Goal: Find specific page/section: Find specific page/section

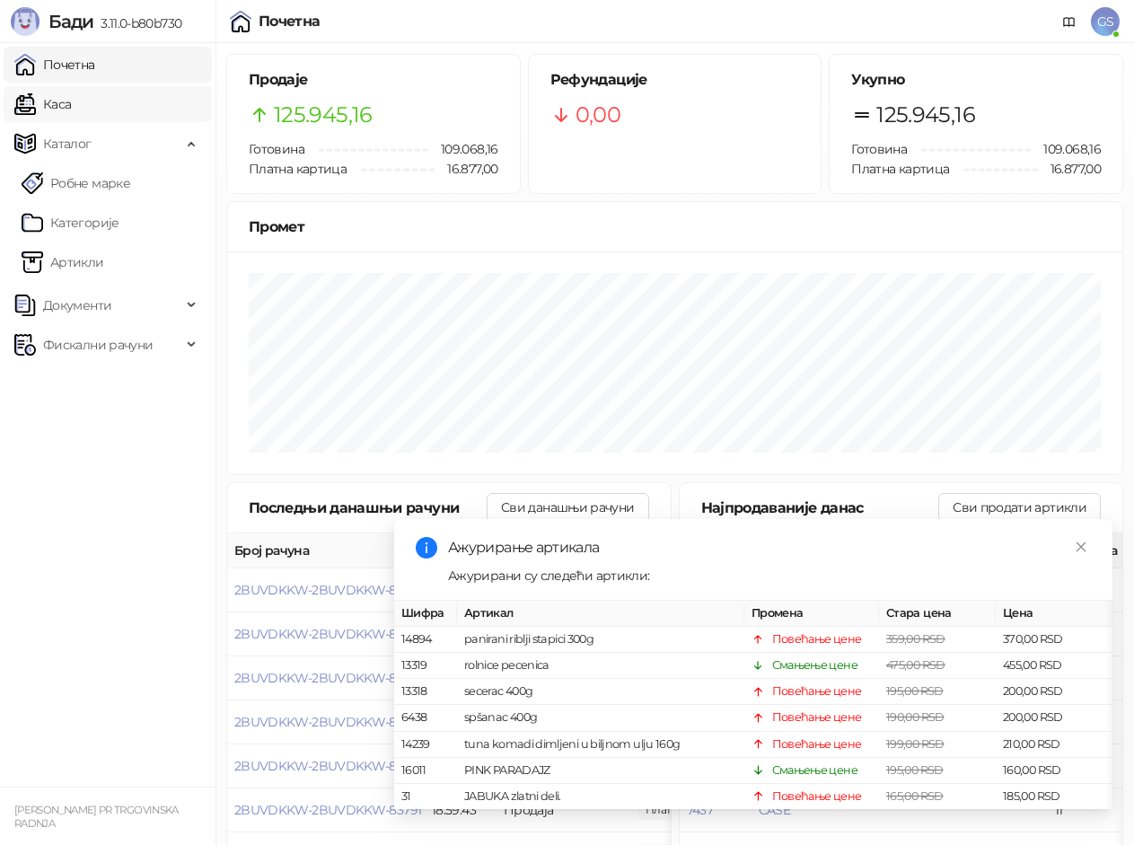
click at [71, 102] on link "Каса" at bounding box center [42, 104] width 57 height 36
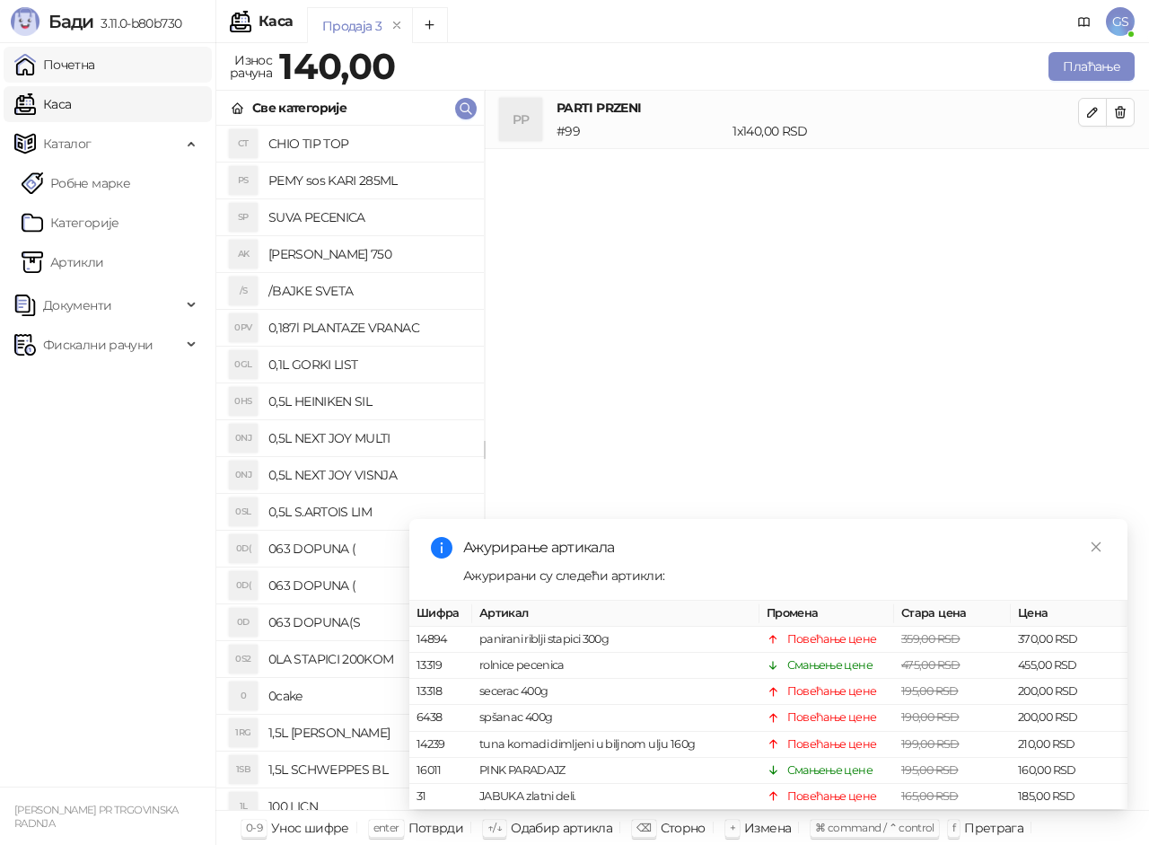
click at [95, 66] on link "Почетна" at bounding box center [54, 65] width 81 height 36
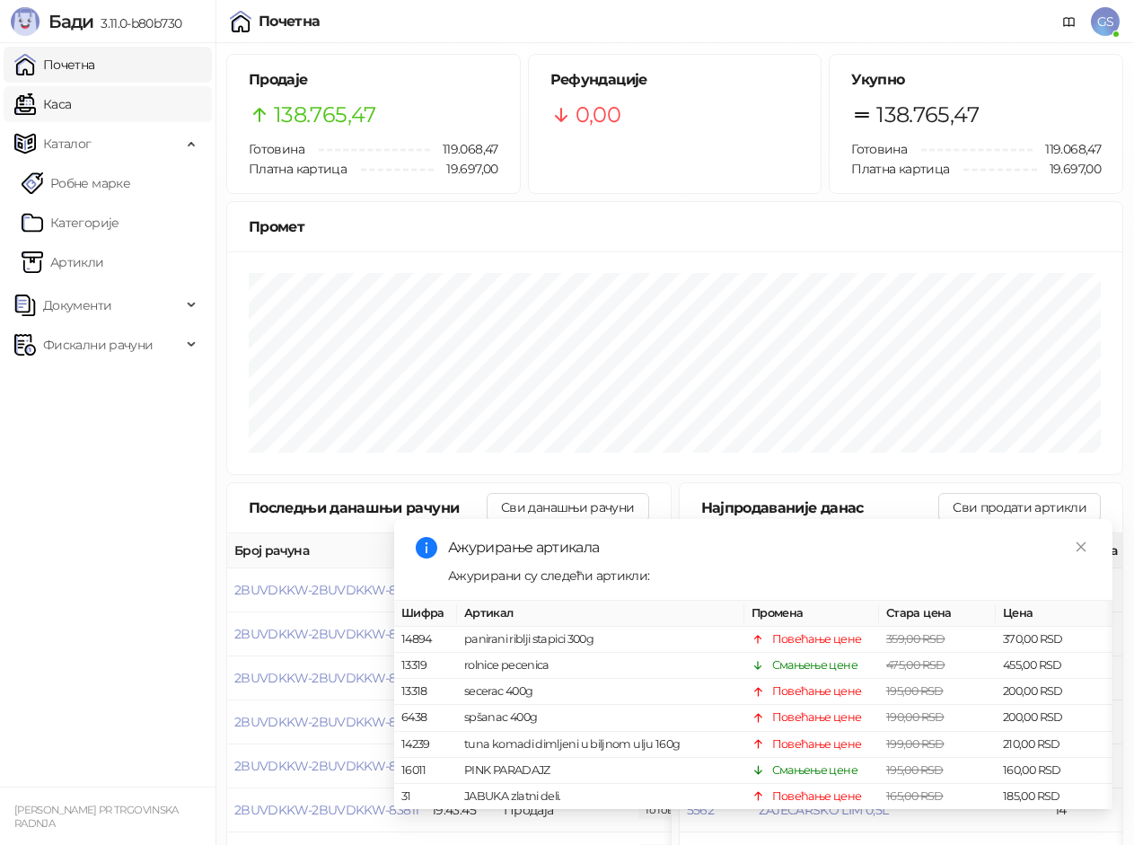
click at [71, 103] on link "Каса" at bounding box center [42, 104] width 57 height 36
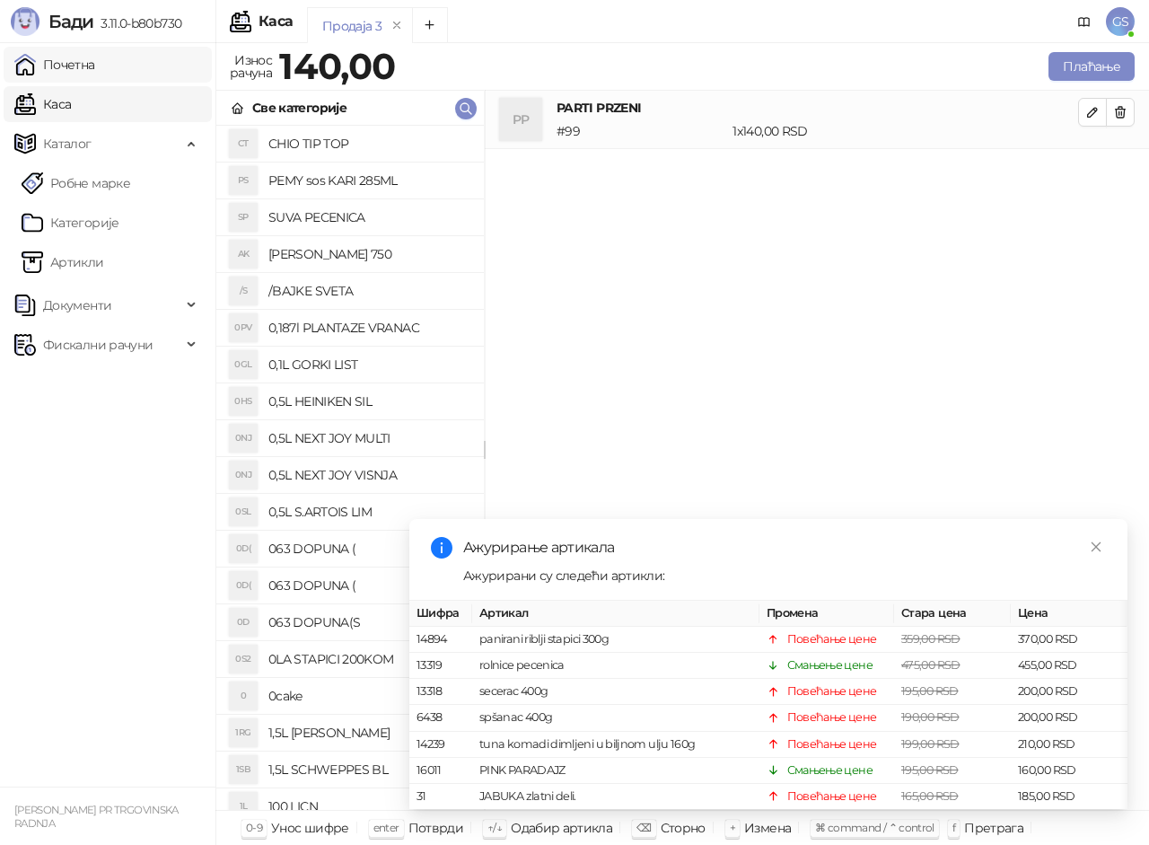
click at [95, 71] on link "Почетна" at bounding box center [54, 65] width 81 height 36
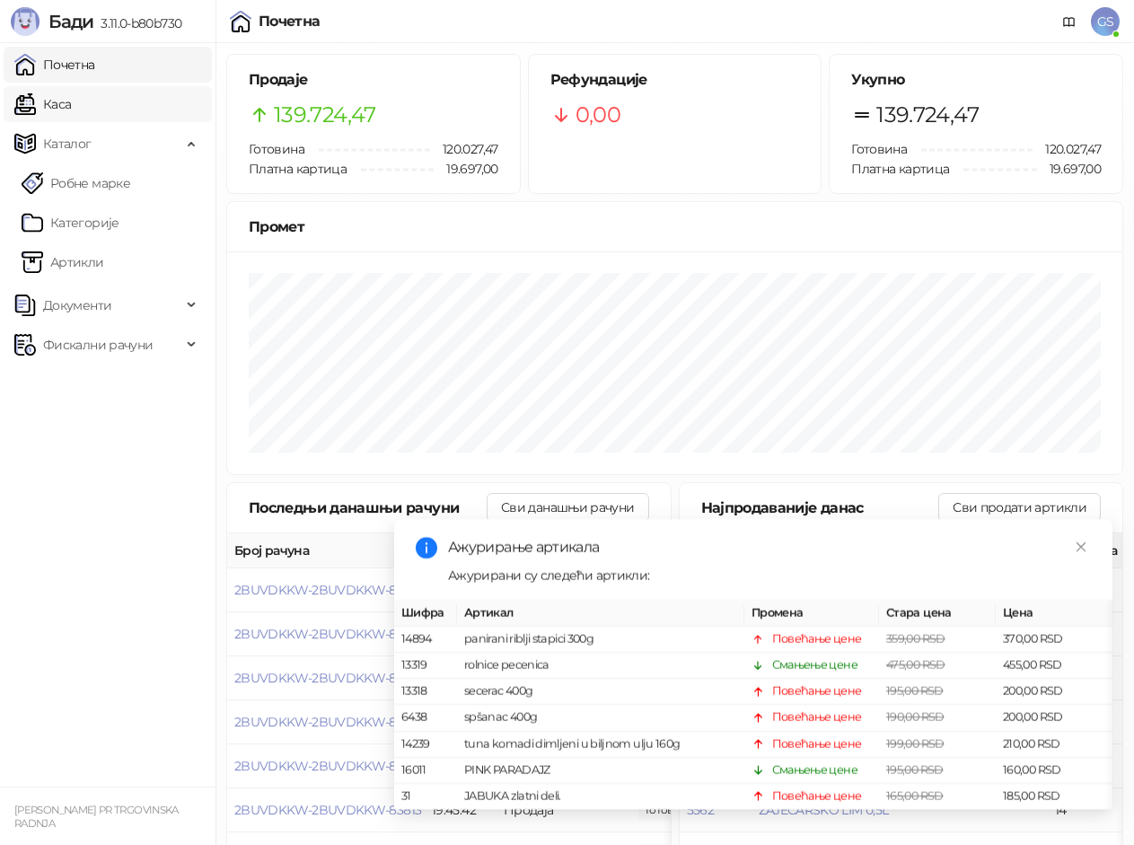
click at [71, 99] on link "Каса" at bounding box center [42, 104] width 57 height 36
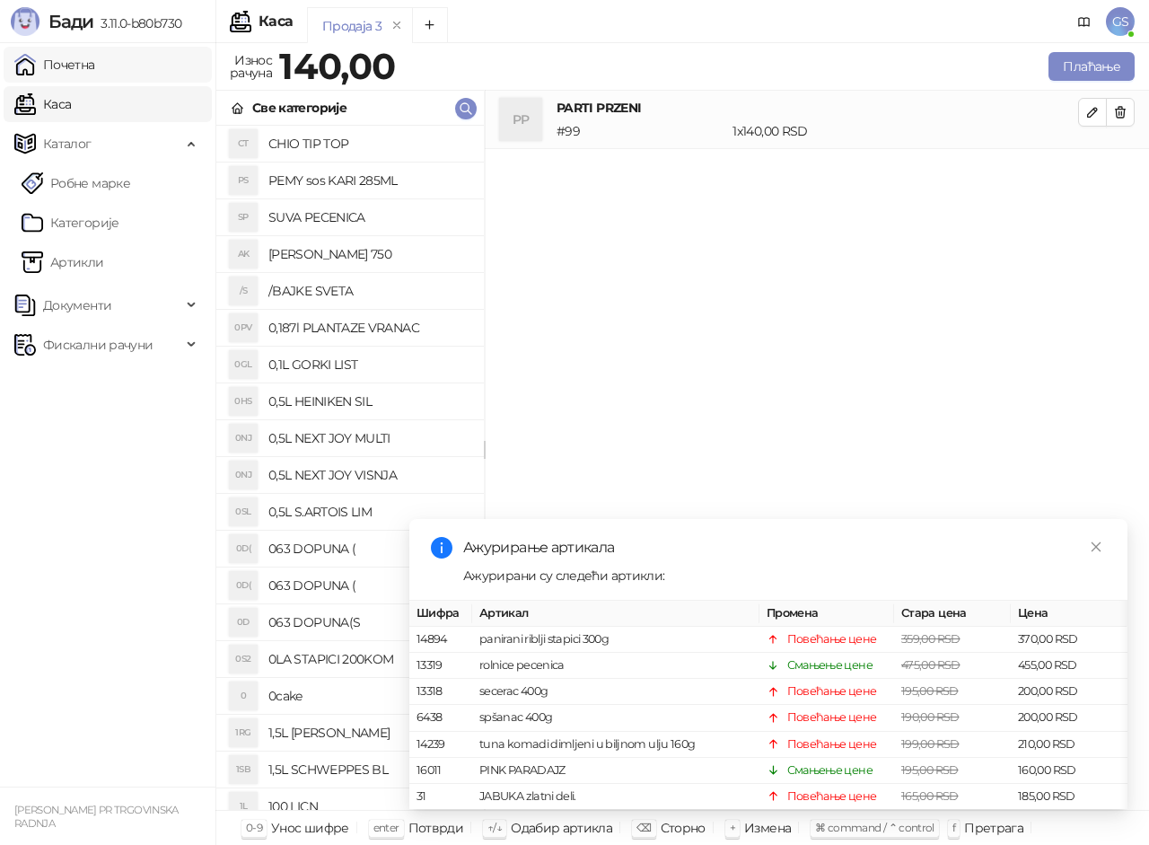
click at [95, 68] on link "Почетна" at bounding box center [54, 65] width 81 height 36
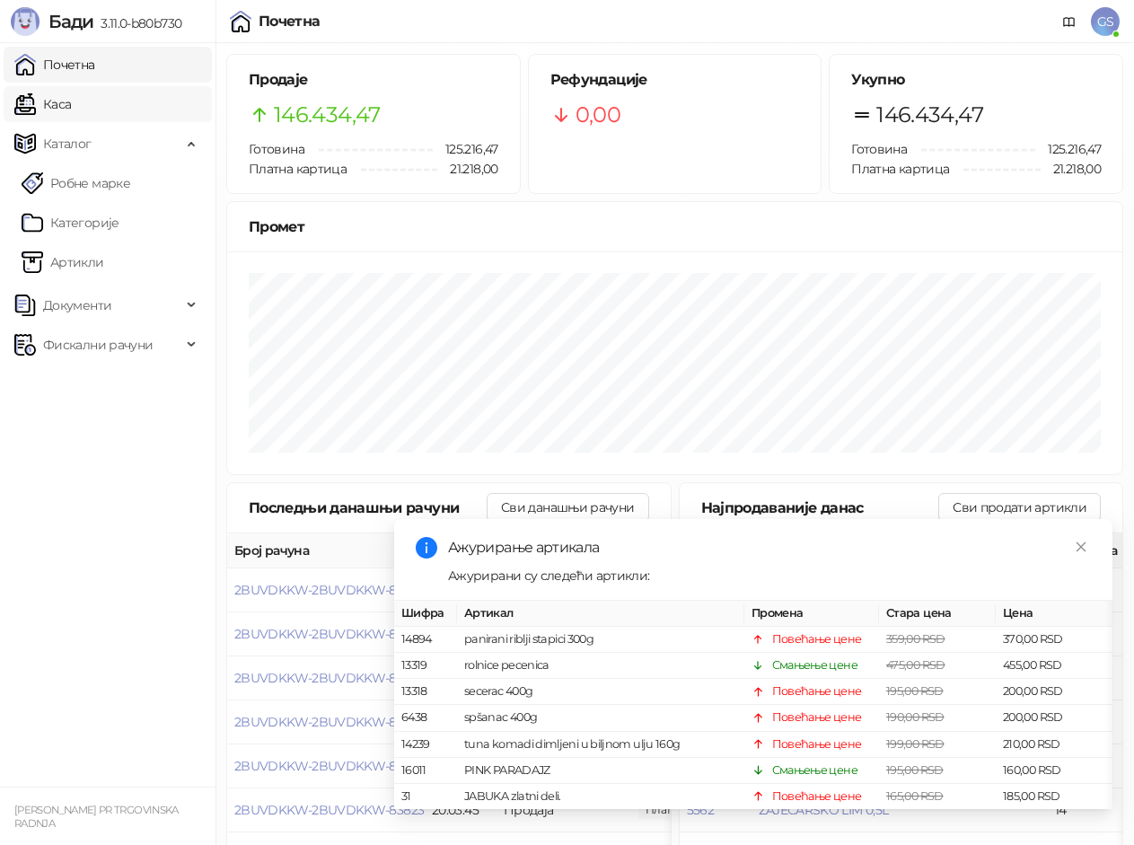
click at [71, 103] on link "Каса" at bounding box center [42, 104] width 57 height 36
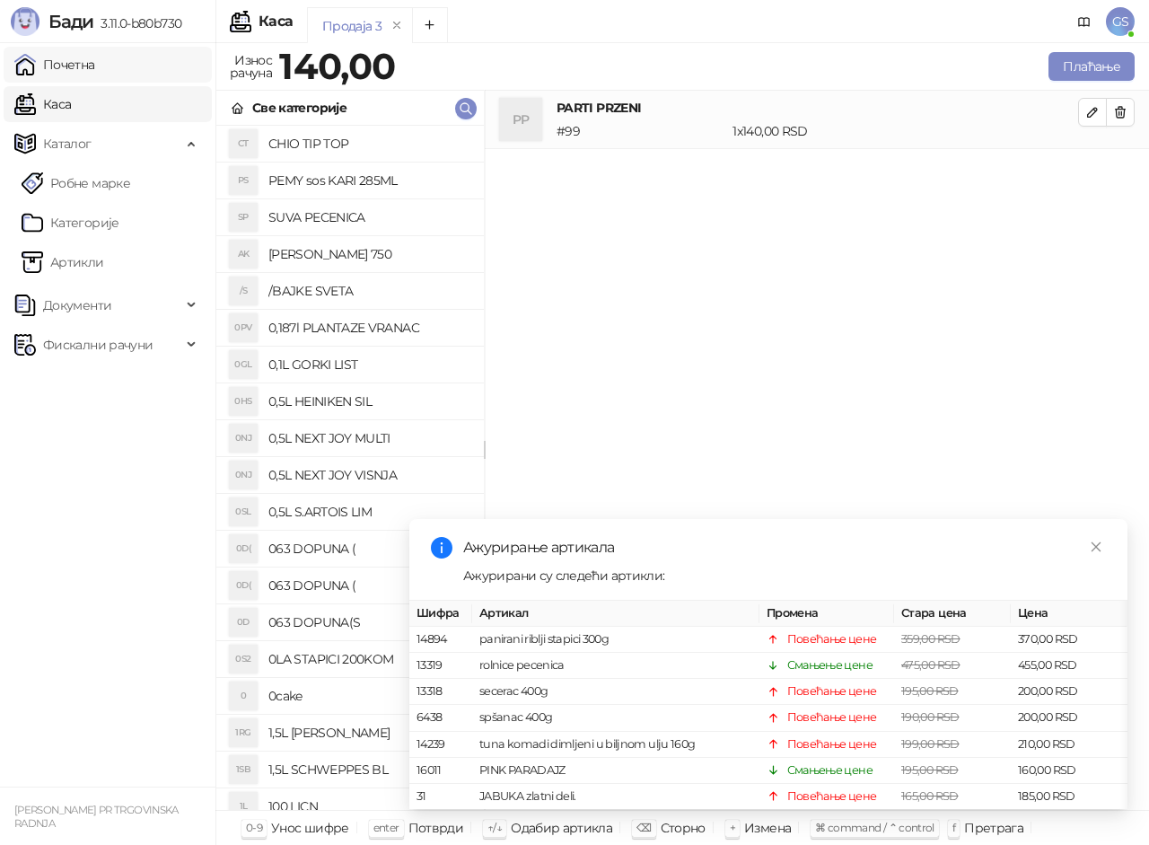
click at [95, 61] on link "Почетна" at bounding box center [54, 65] width 81 height 36
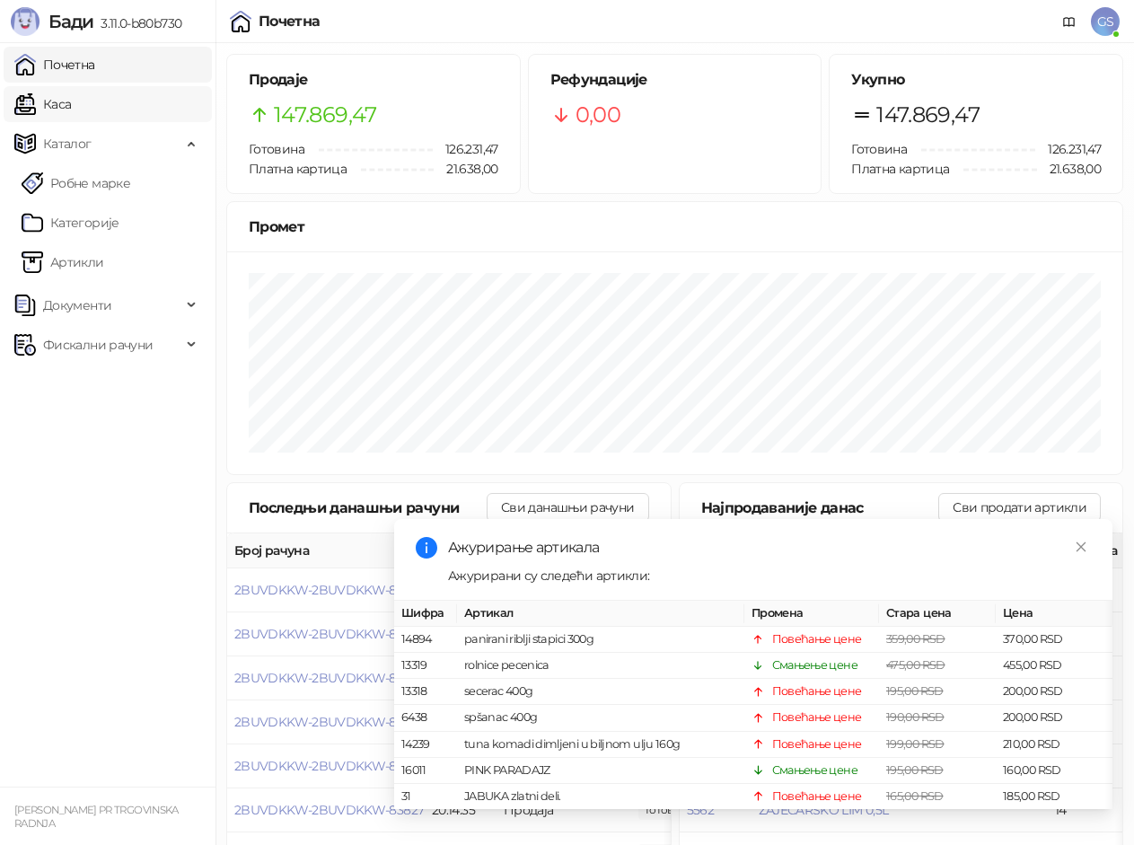
click at [71, 106] on link "Каса" at bounding box center [42, 104] width 57 height 36
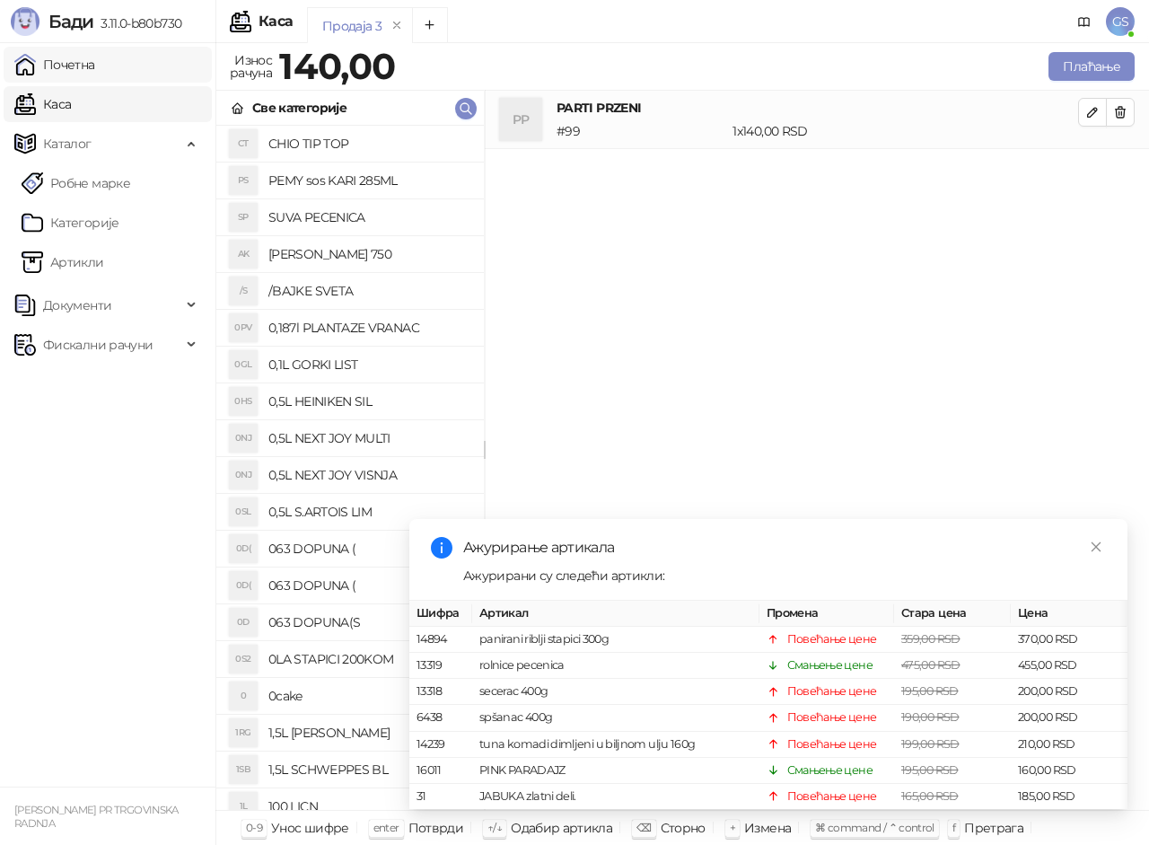
click at [95, 58] on link "Почетна" at bounding box center [54, 65] width 81 height 36
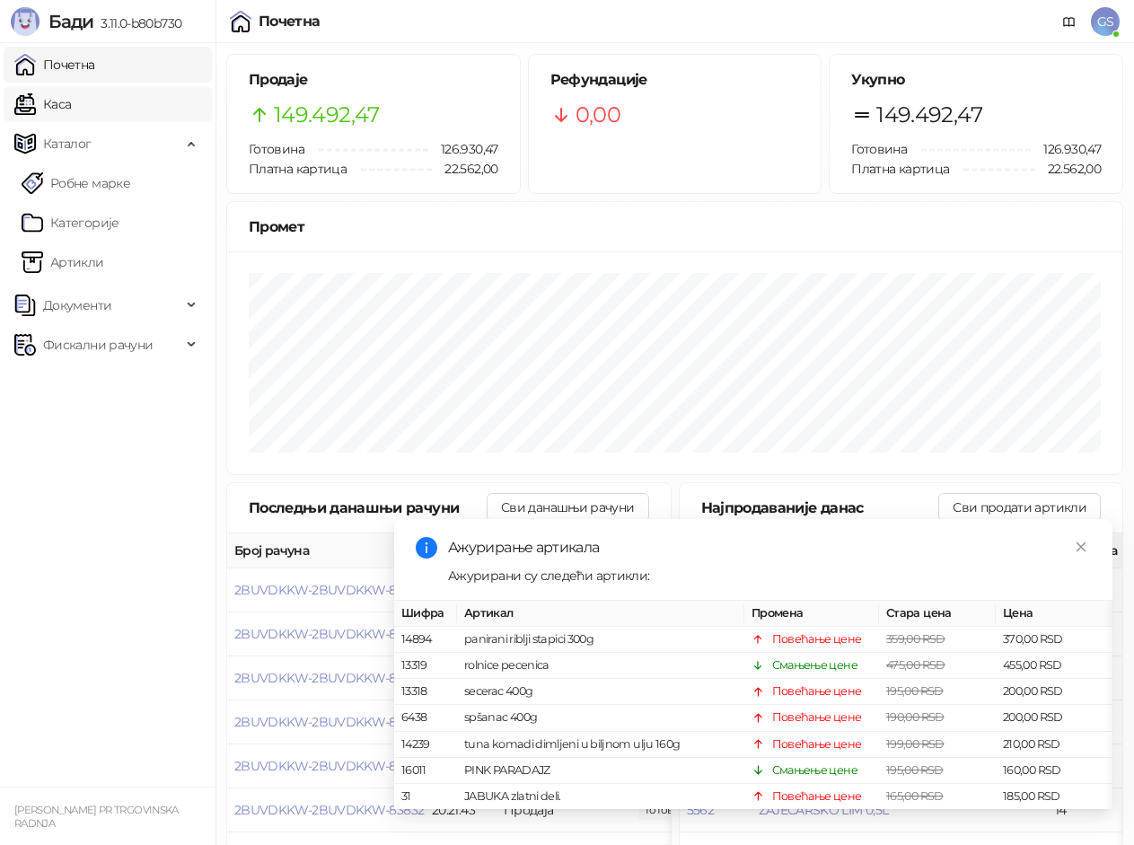
click at [71, 101] on link "Каса" at bounding box center [42, 104] width 57 height 36
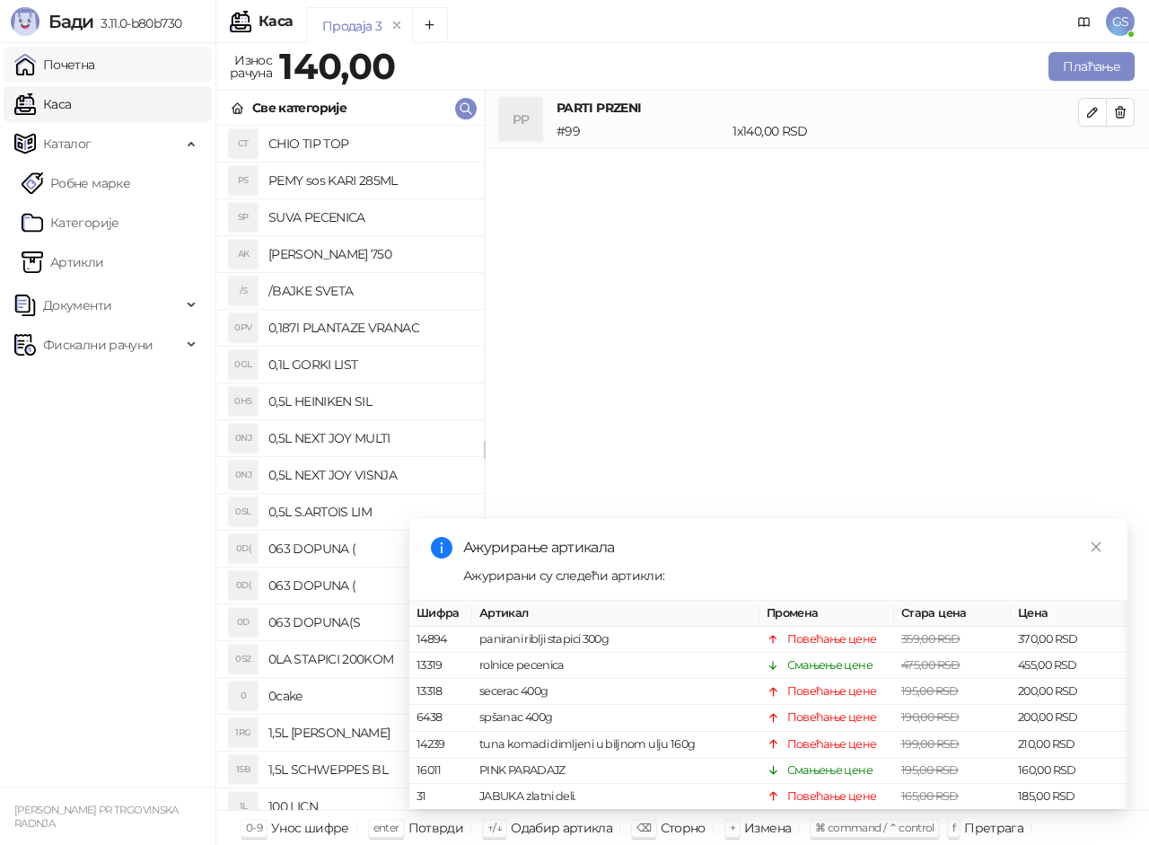
click at [95, 65] on link "Почетна" at bounding box center [54, 65] width 81 height 36
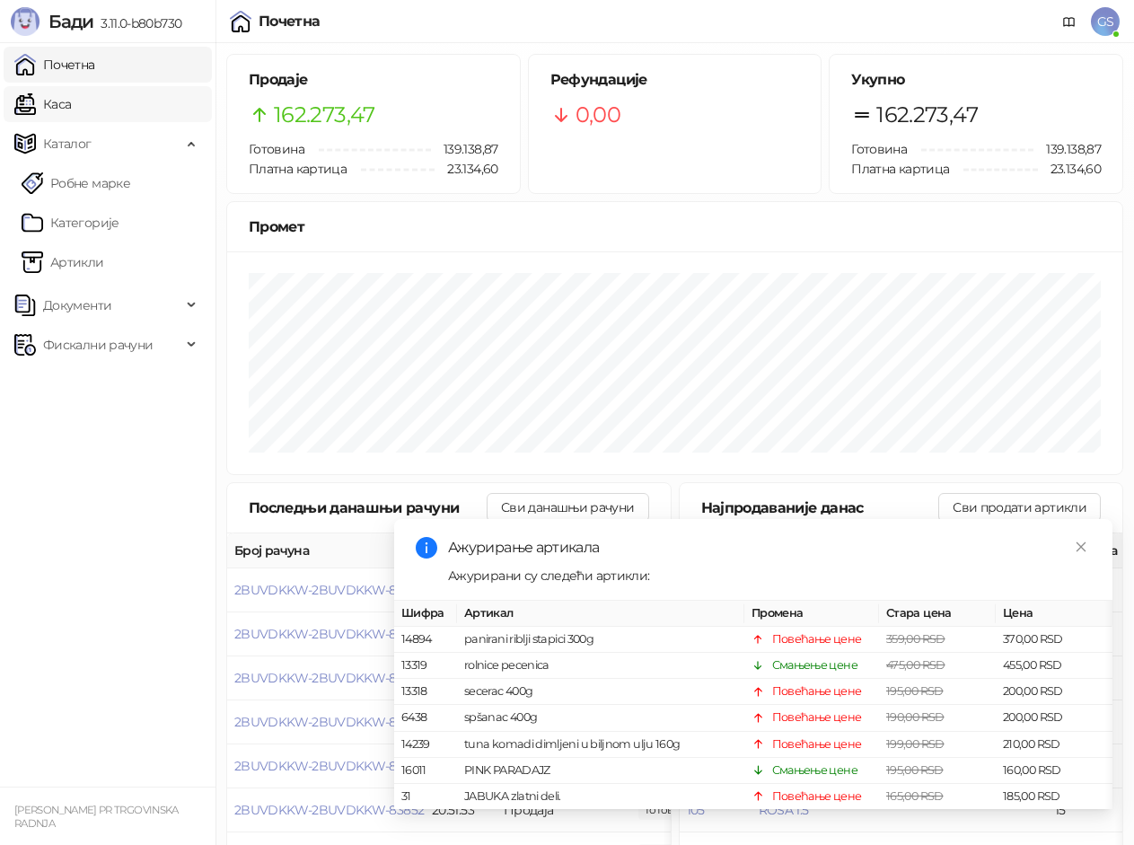
click at [71, 100] on link "Каса" at bounding box center [42, 104] width 57 height 36
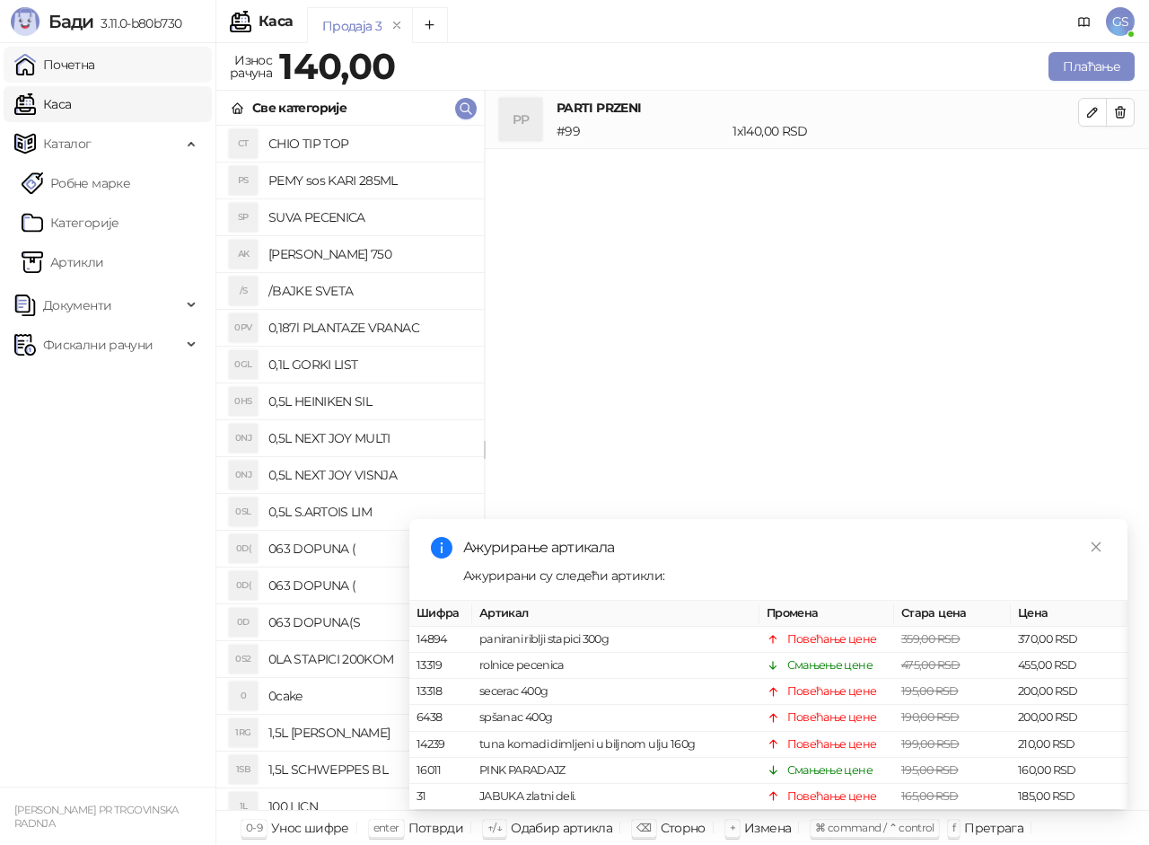
click at [95, 56] on link "Почетна" at bounding box center [54, 65] width 81 height 36
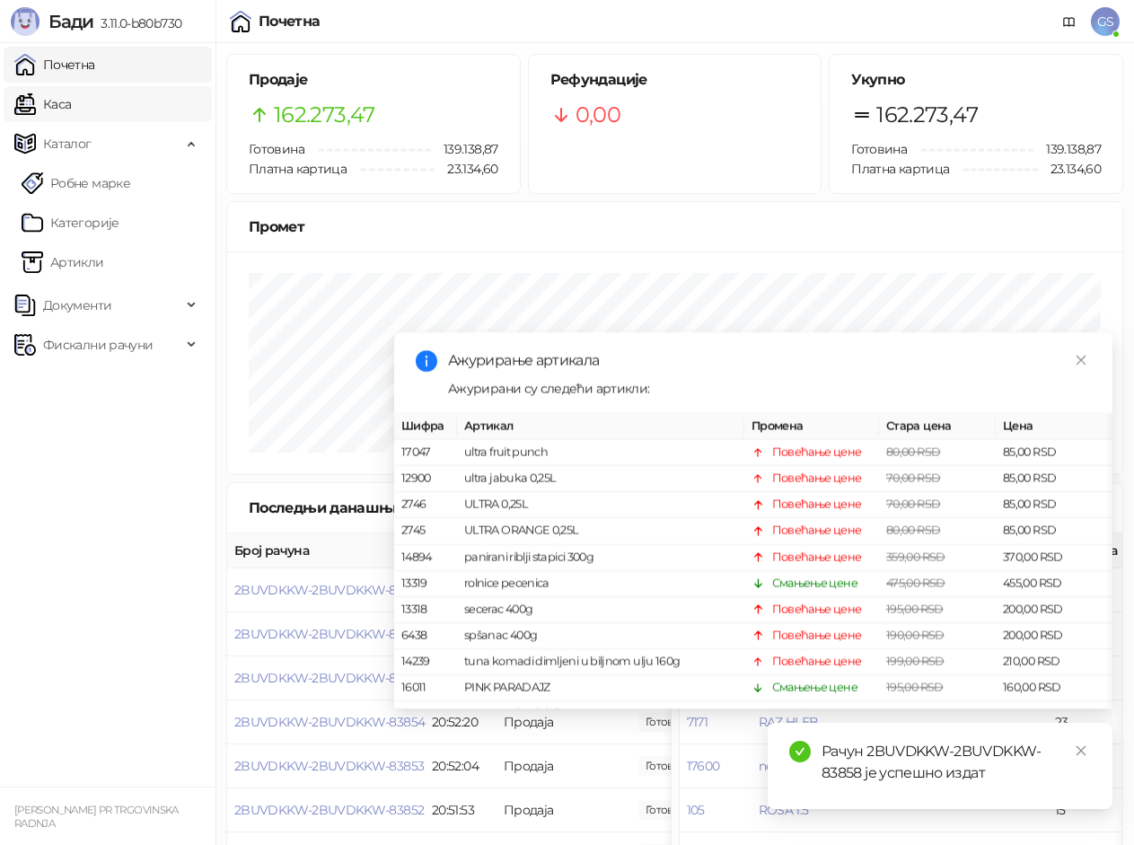
click at [71, 107] on link "Каса" at bounding box center [42, 104] width 57 height 36
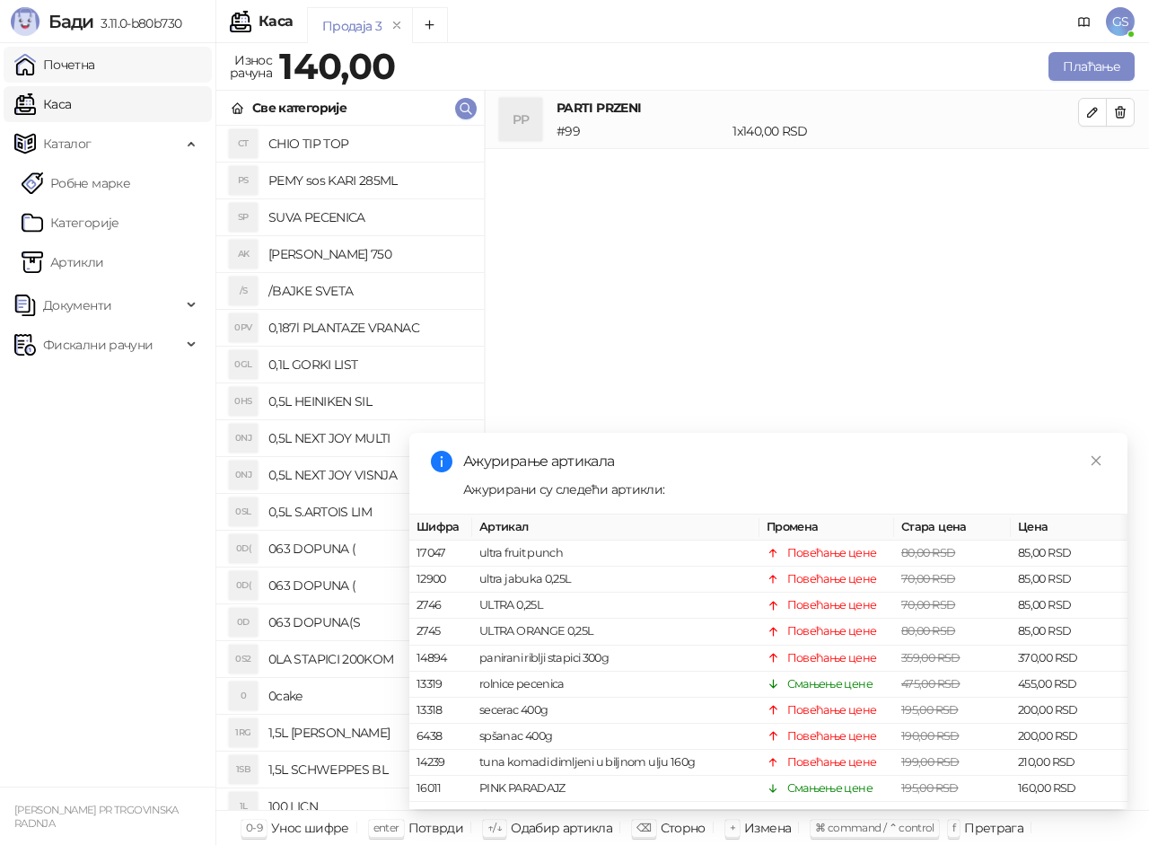
click at [95, 61] on link "Почетна" at bounding box center [54, 65] width 81 height 36
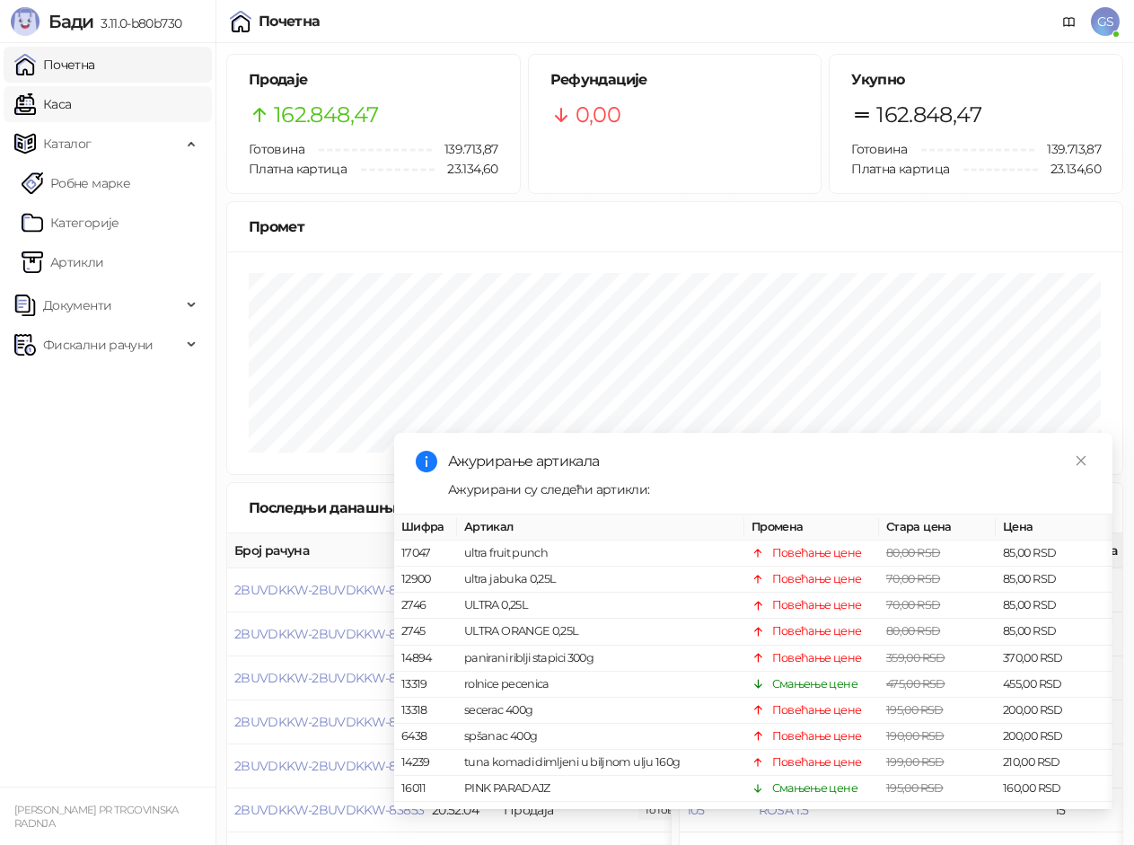
click at [66, 107] on link "Каса" at bounding box center [42, 104] width 57 height 36
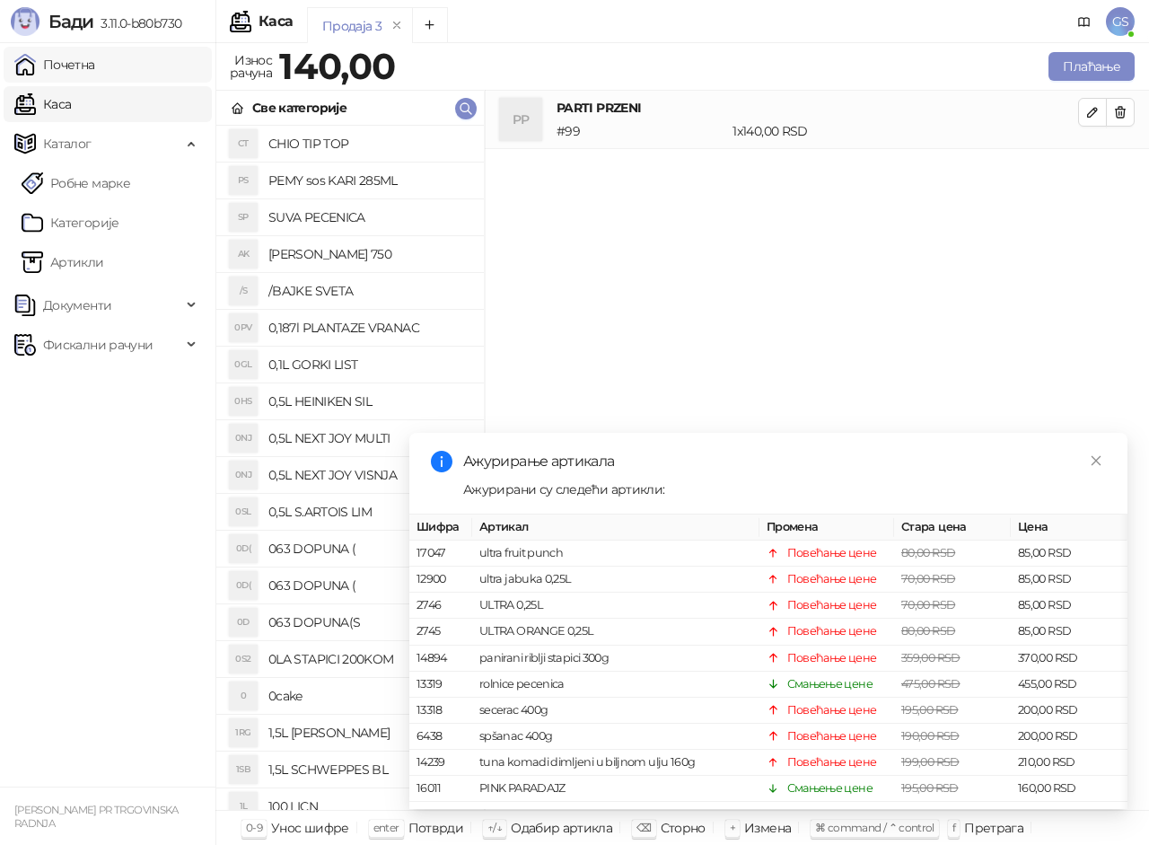
click at [95, 70] on link "Почетна" at bounding box center [54, 65] width 81 height 36
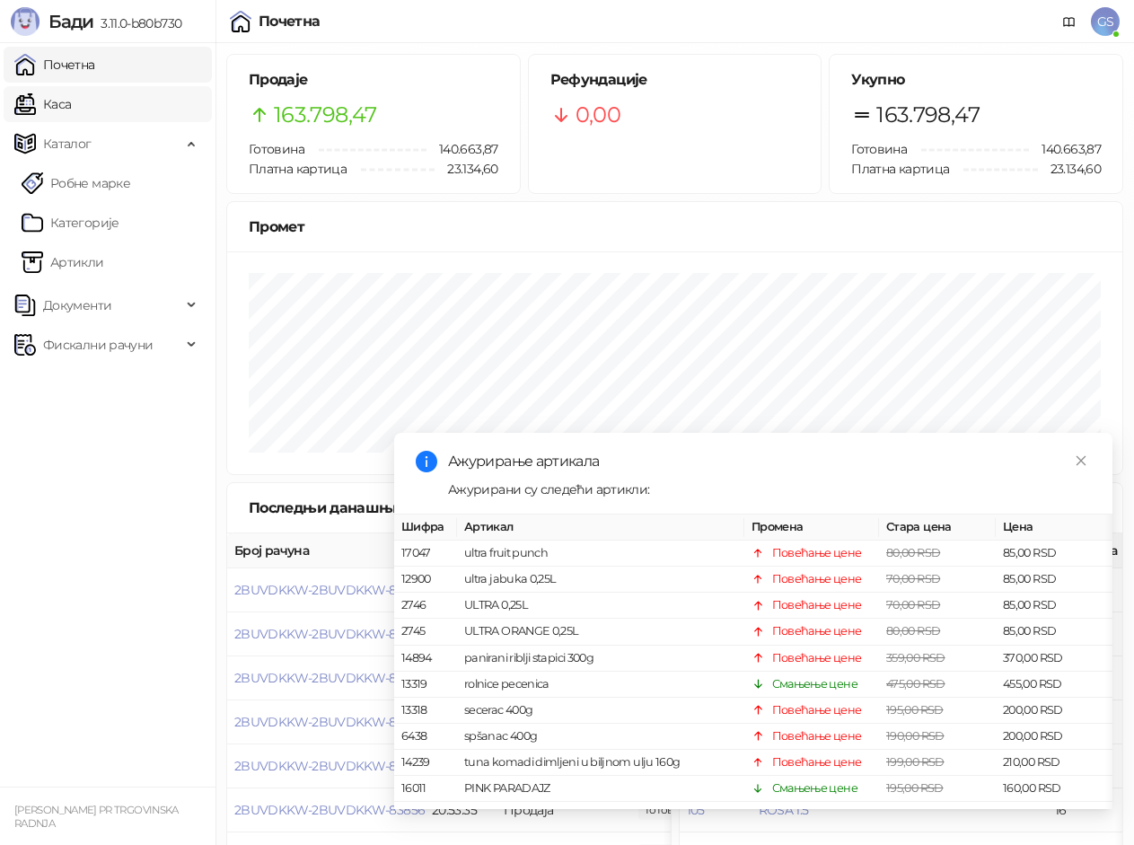
click at [71, 95] on link "Каса" at bounding box center [42, 104] width 57 height 36
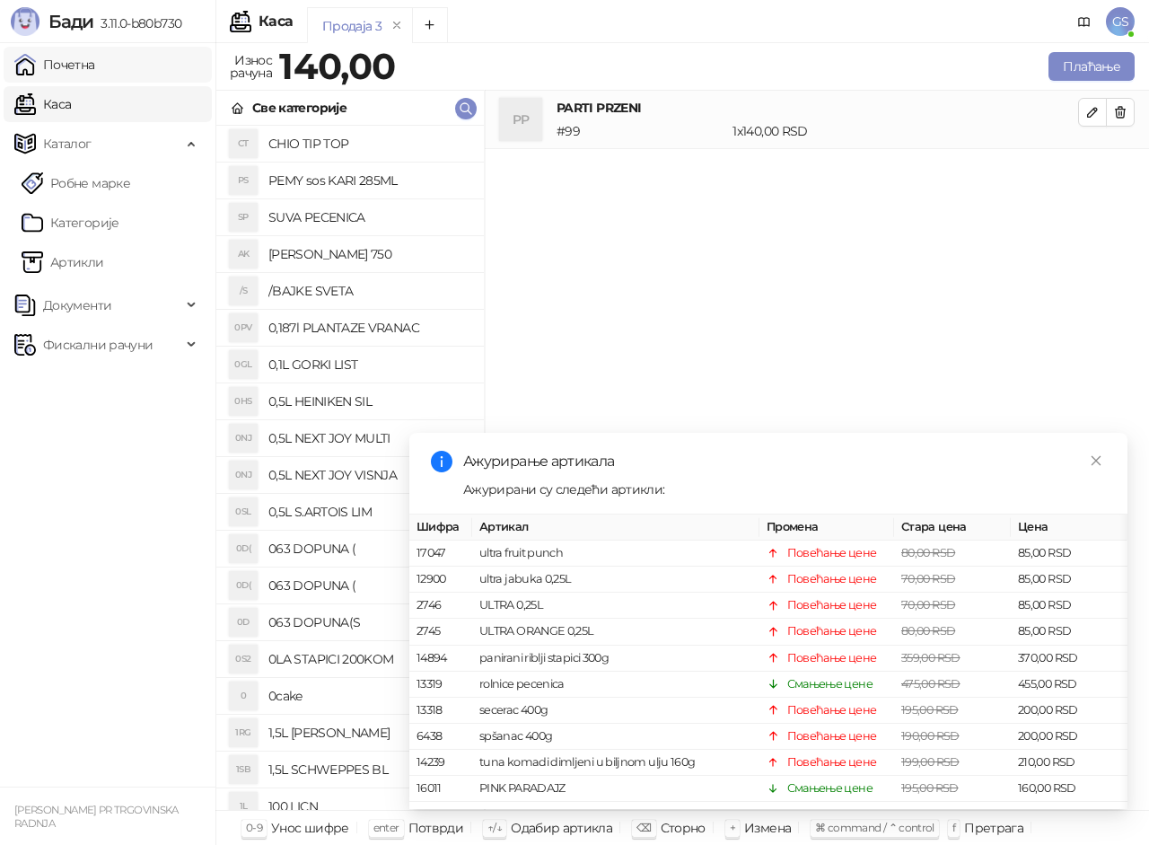
click at [95, 67] on link "Почетна" at bounding box center [54, 65] width 81 height 36
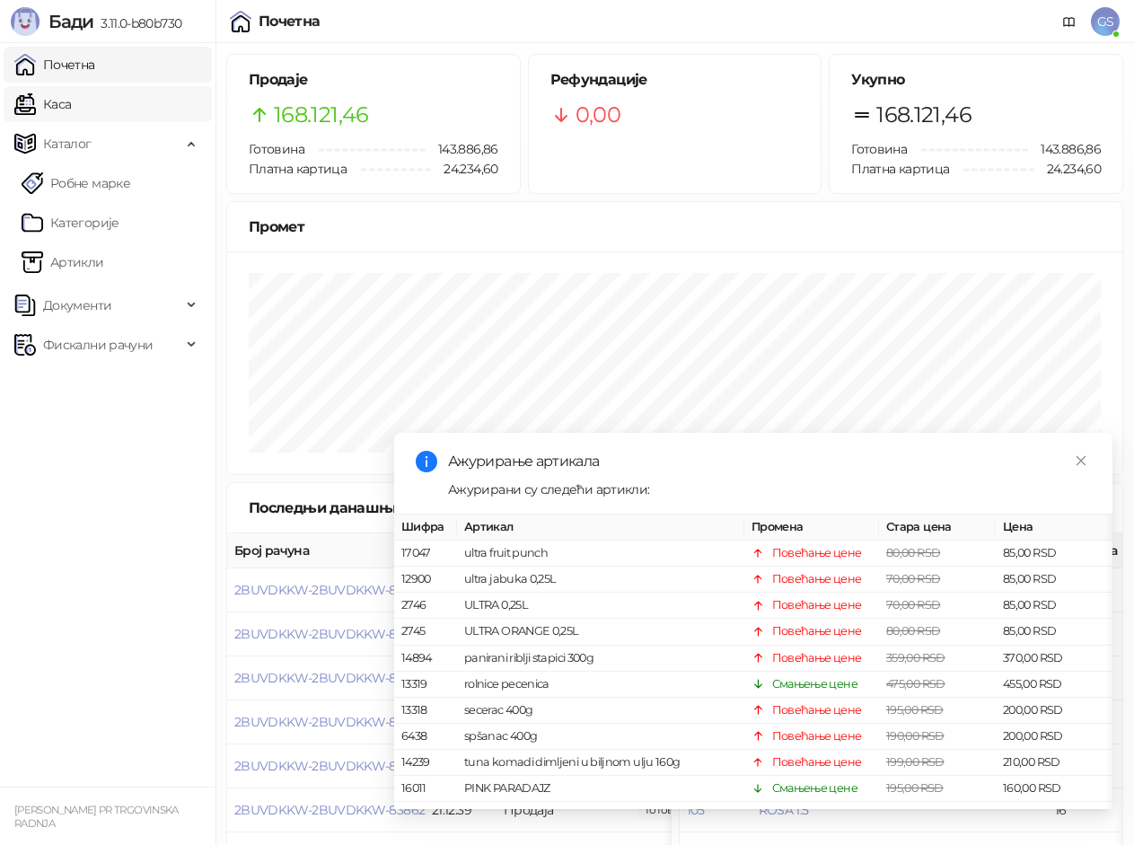
click at [71, 101] on link "Каса" at bounding box center [42, 104] width 57 height 36
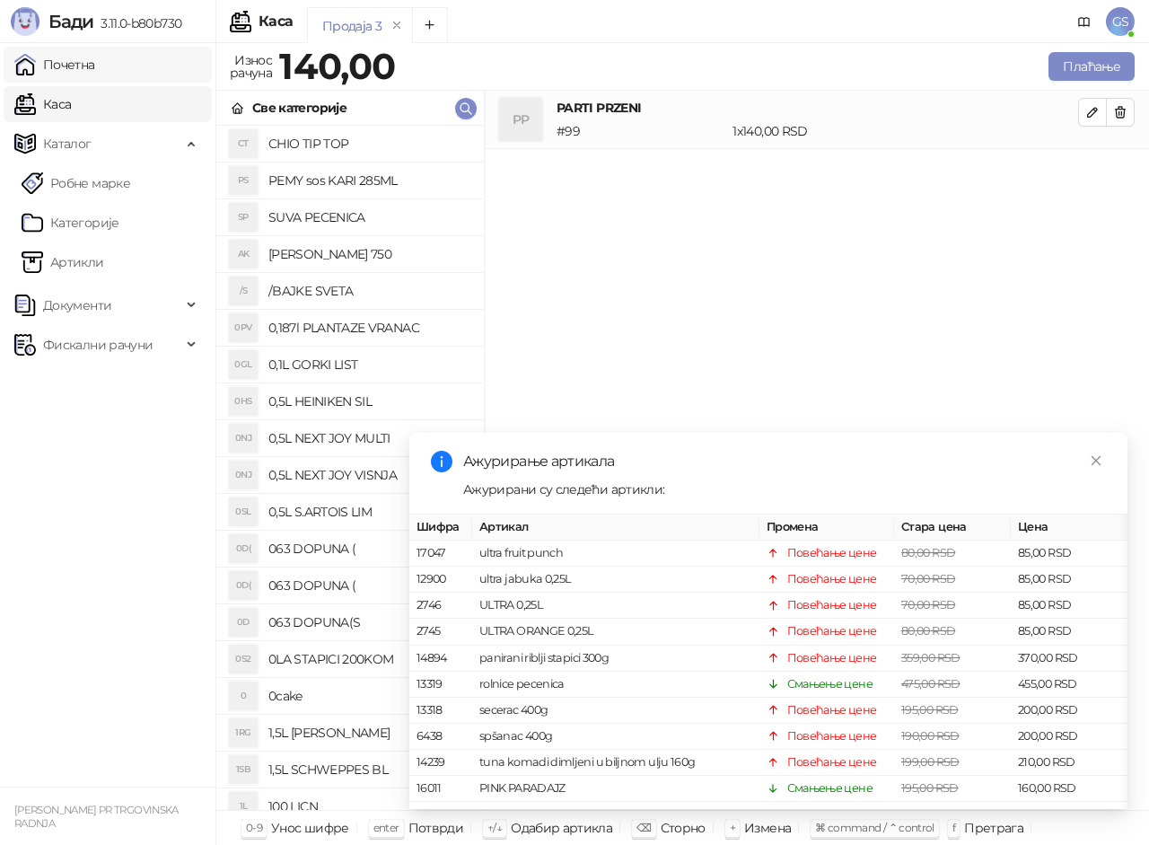
click at [87, 60] on link "Почетна" at bounding box center [54, 65] width 81 height 36
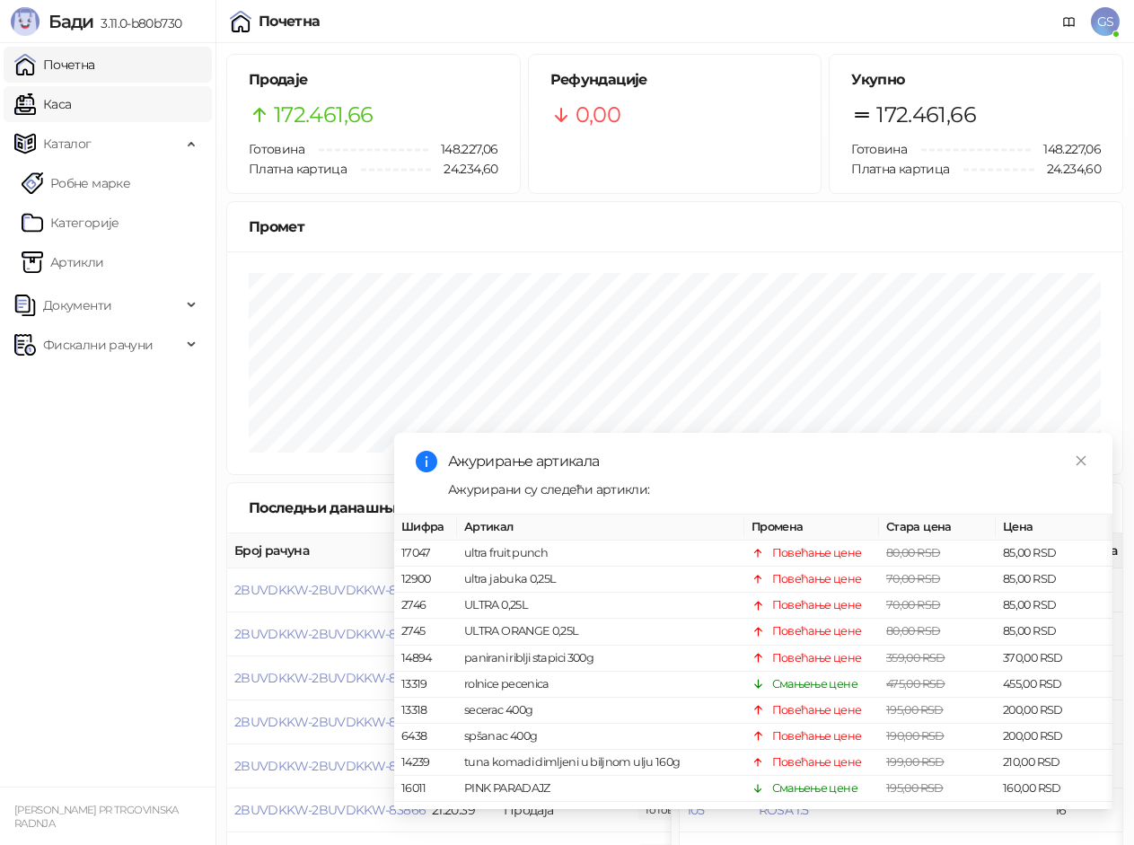
click at [71, 101] on link "Каса" at bounding box center [42, 104] width 57 height 36
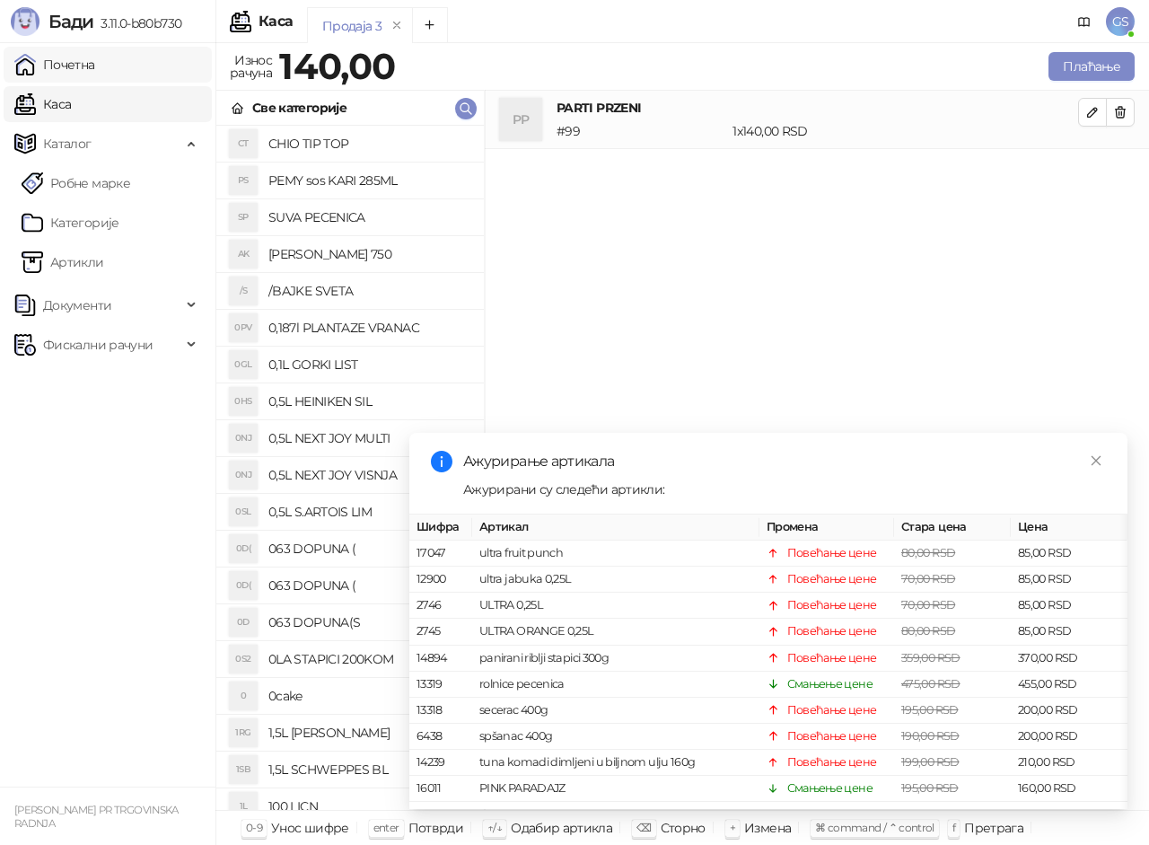
click at [95, 69] on link "Почетна" at bounding box center [54, 65] width 81 height 36
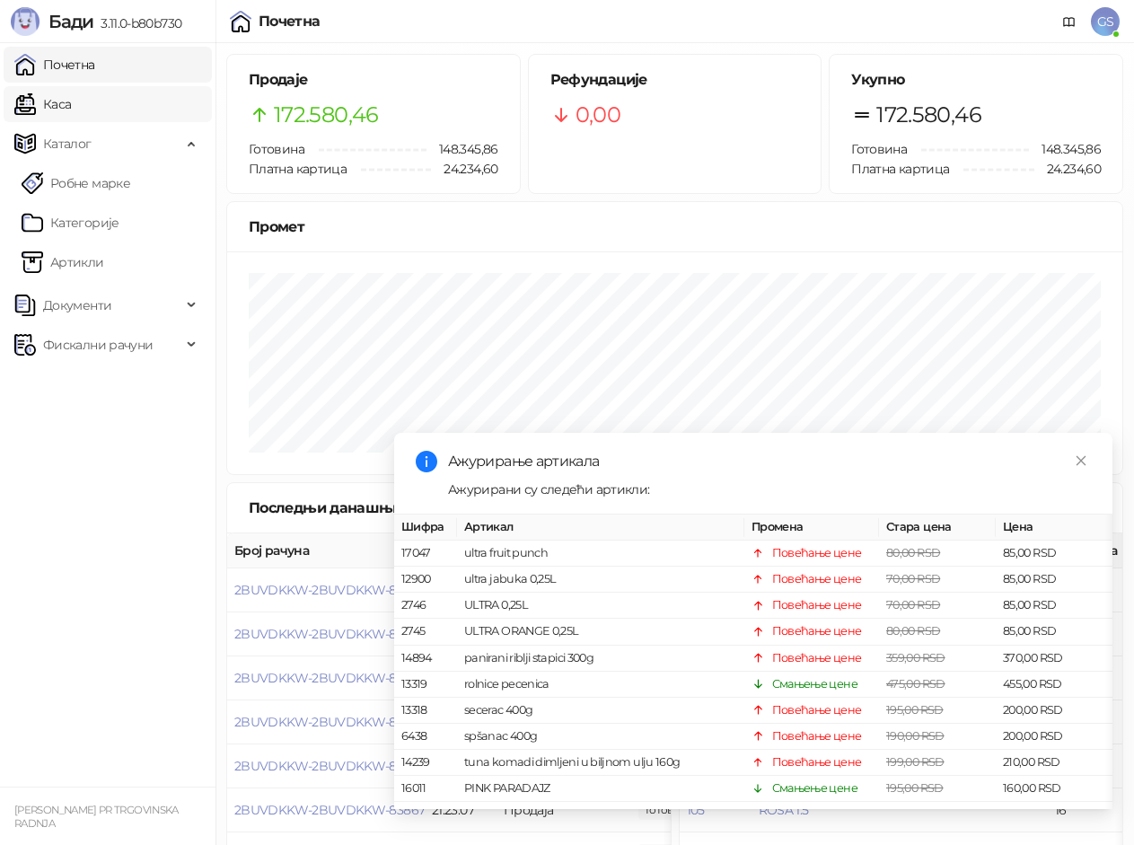
click at [71, 100] on link "Каса" at bounding box center [42, 104] width 57 height 36
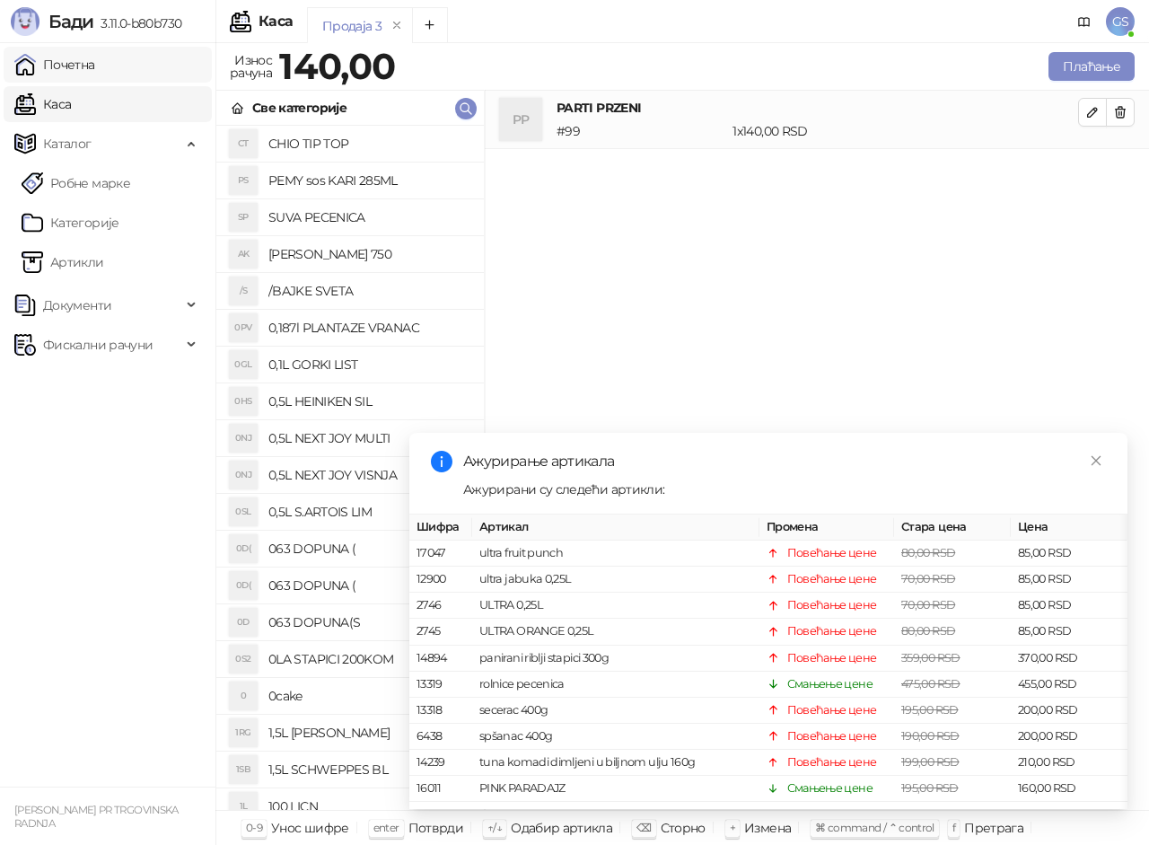
click at [95, 69] on link "Почетна" at bounding box center [54, 65] width 81 height 36
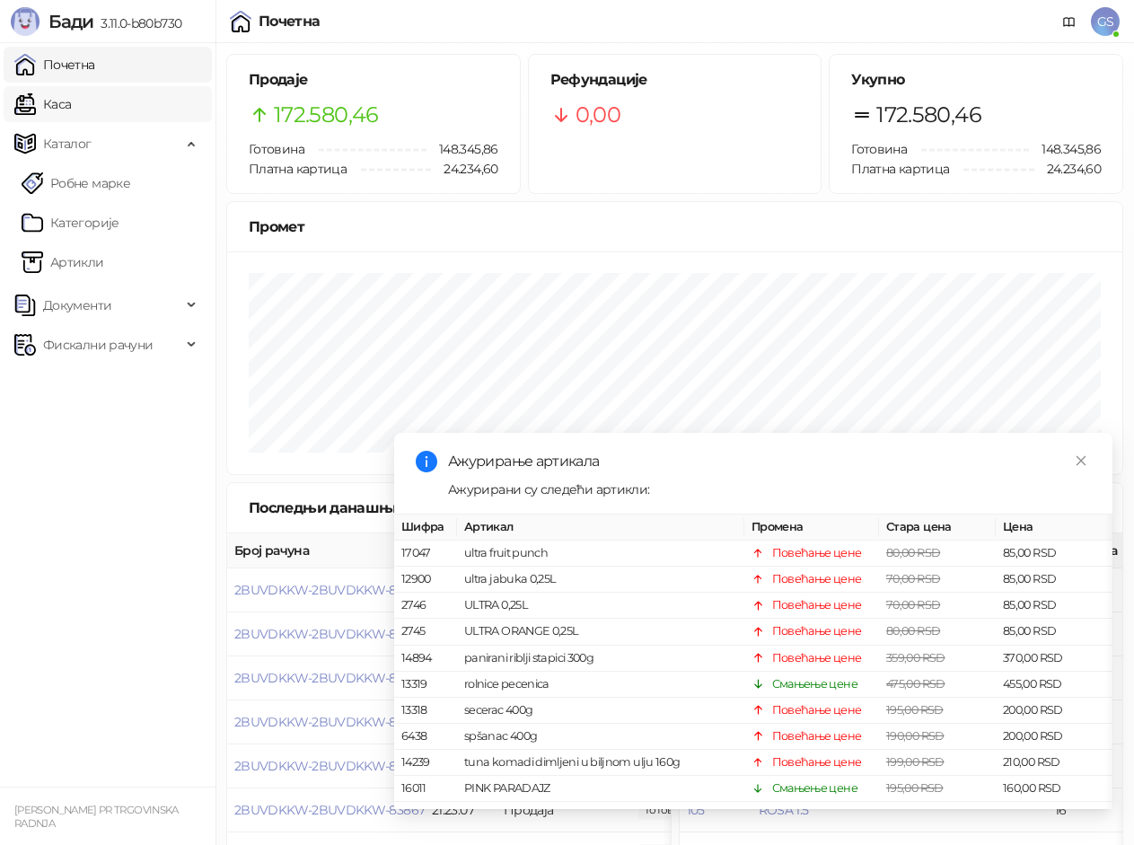
click at [66, 106] on link "Каса" at bounding box center [42, 104] width 57 height 36
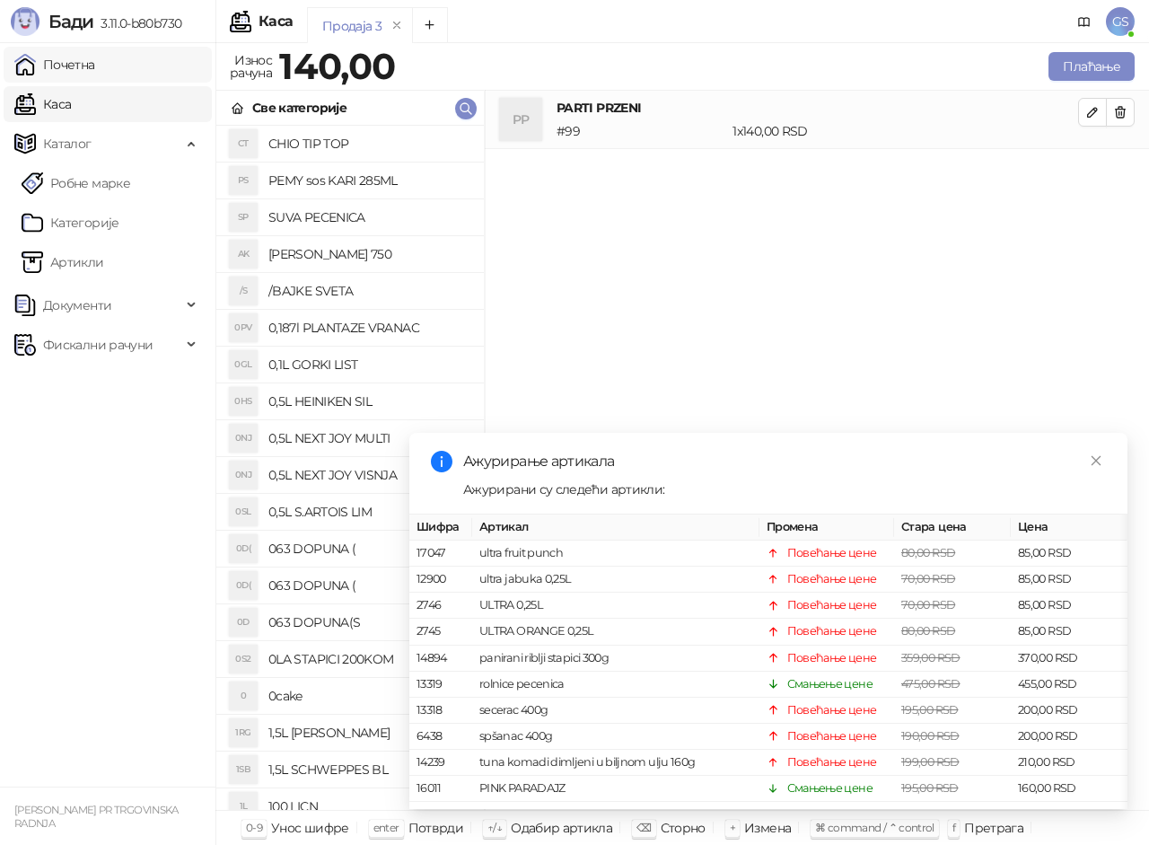
click at [72, 63] on link "Почетна" at bounding box center [54, 65] width 81 height 36
